Goal: Information Seeking & Learning: Learn about a topic

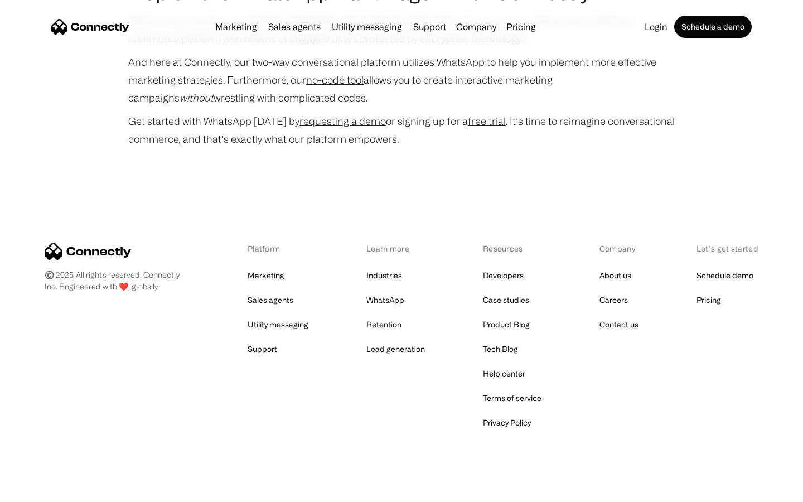
scroll to position [5355, 0]
